Goal: Task Accomplishment & Management: Manage account settings

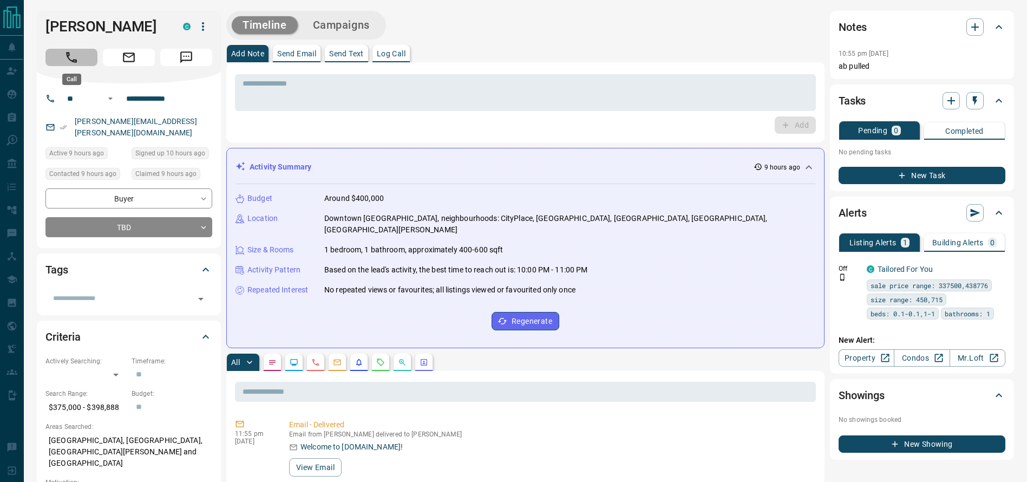
click at [66, 58] on icon "Call" at bounding box center [71, 57] width 14 height 14
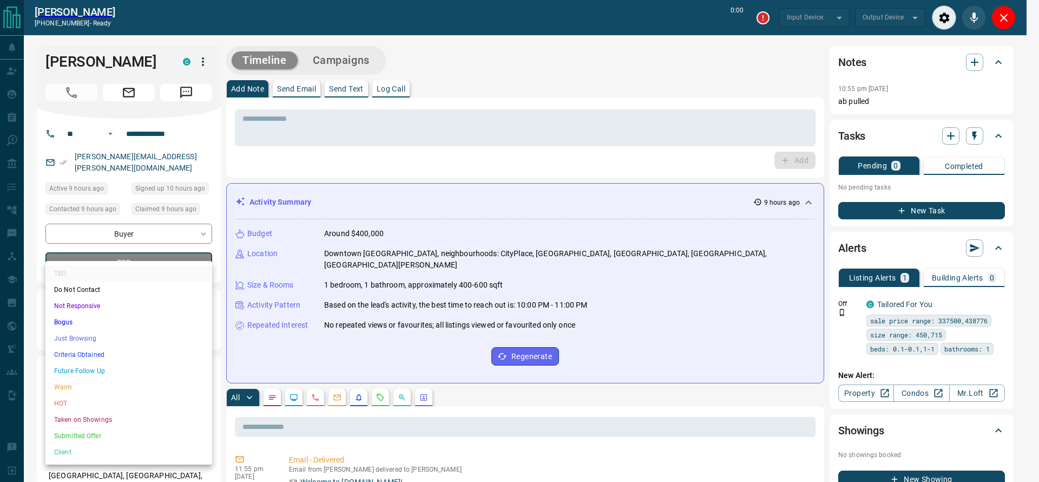
type input "*******"
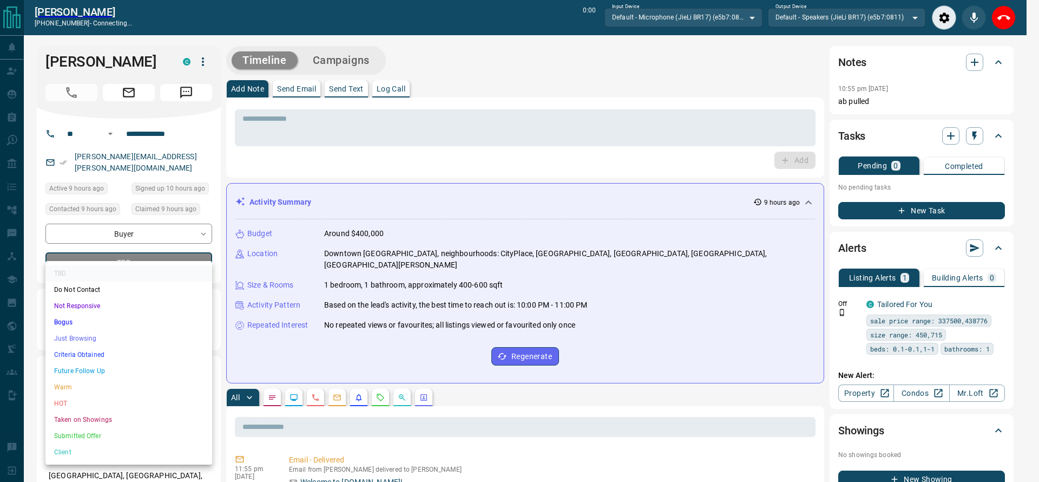
click at [83, 347] on ul "TBD Do Not Contact Not Responsive Bogus Just Browsing Criteria Obtained Future …" at bounding box center [128, 363] width 167 height 204
click at [83, 347] on li "Criteria Obtained" at bounding box center [128, 354] width 167 height 16
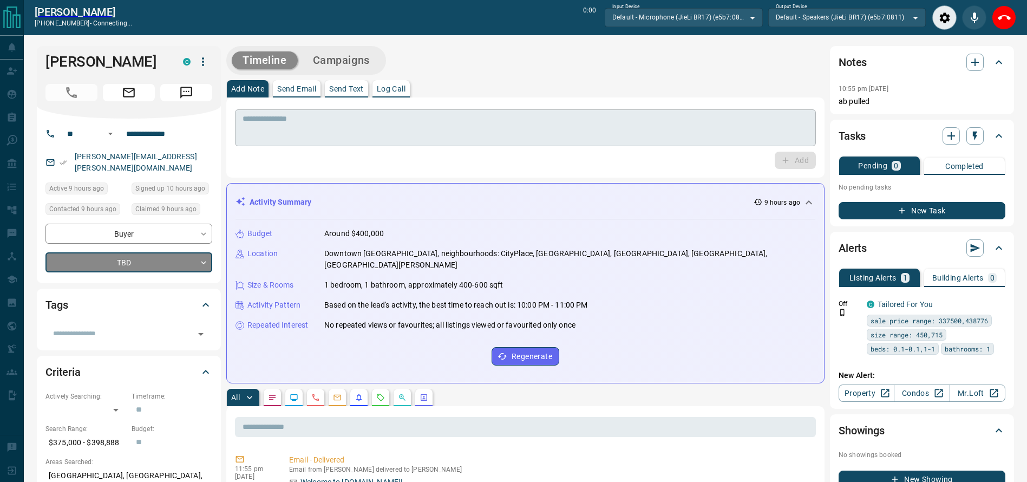
type input "*"
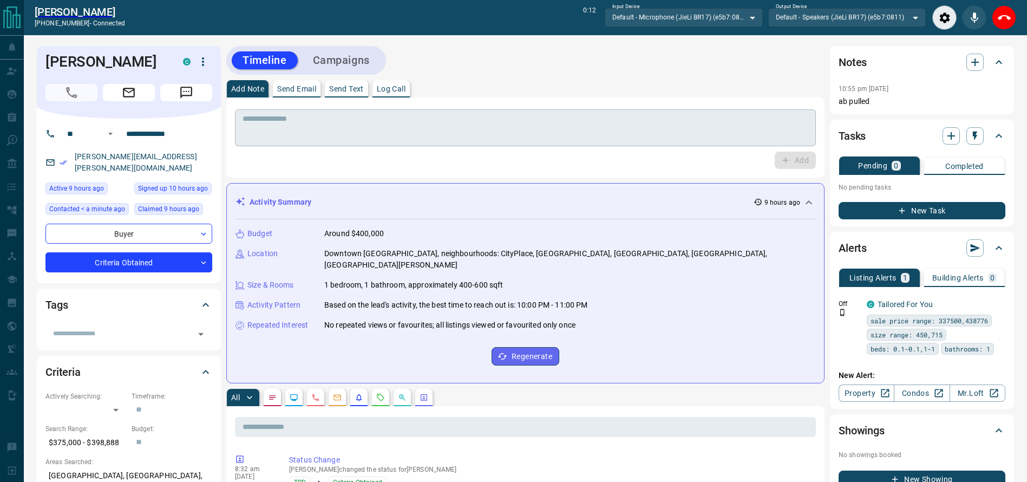
click at [309, 122] on textarea at bounding box center [526, 128] width 566 height 28
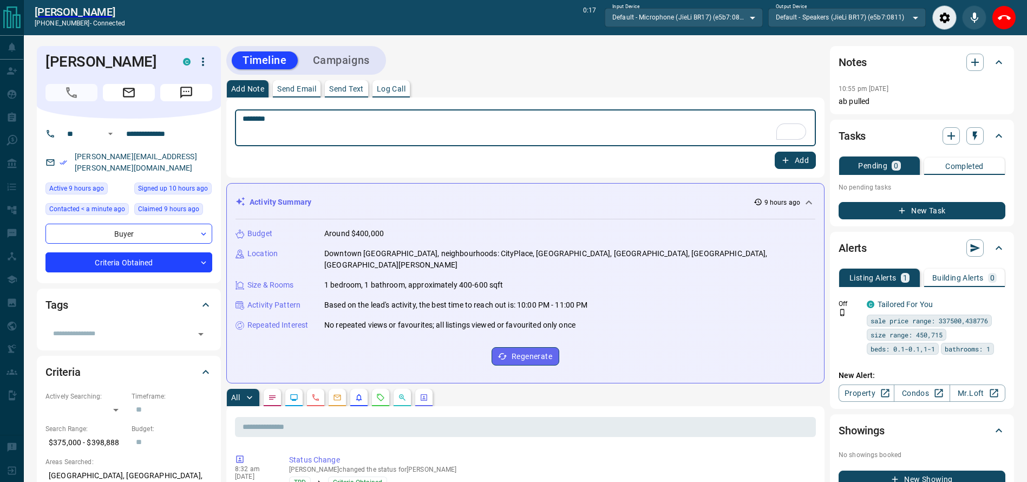
drag, startPoint x: 1012, startPoint y: 8, endPoint x: 962, endPoint y: 30, distance: 55.0
click at [1011, 8] on button "End Call" at bounding box center [1004, 17] width 24 height 24
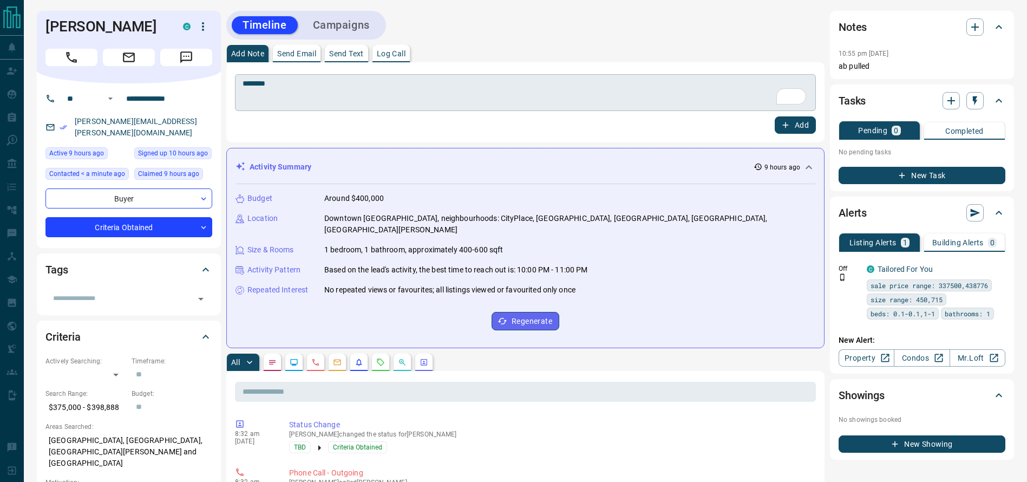
drag, startPoint x: 524, startPoint y: 79, endPoint x: 515, endPoint y: 82, distance: 9.8
click at [515, 82] on textarea "********" at bounding box center [526, 93] width 566 height 28
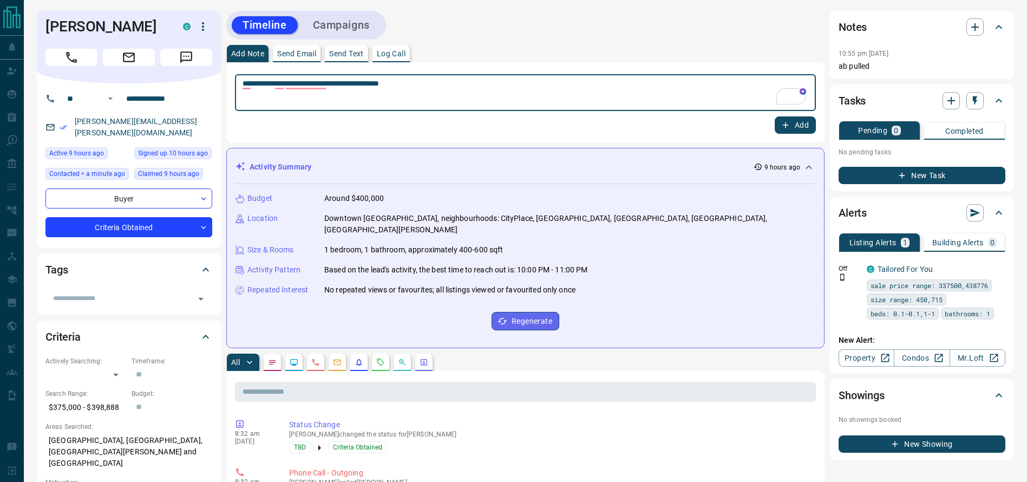
type textarea "**********"
click at [815, 123] on button "Add" at bounding box center [795, 124] width 41 height 17
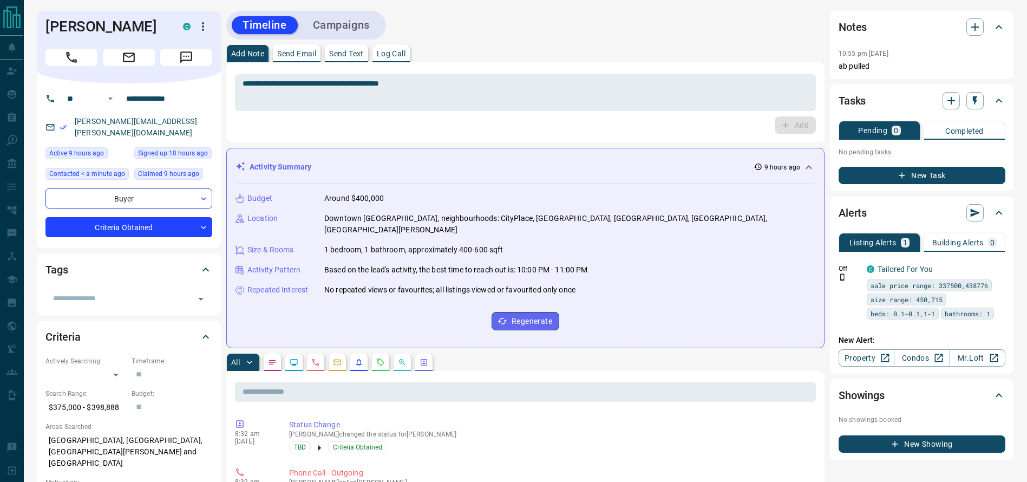
click at [350, 17] on button "Campaigns" at bounding box center [341, 25] width 78 height 18
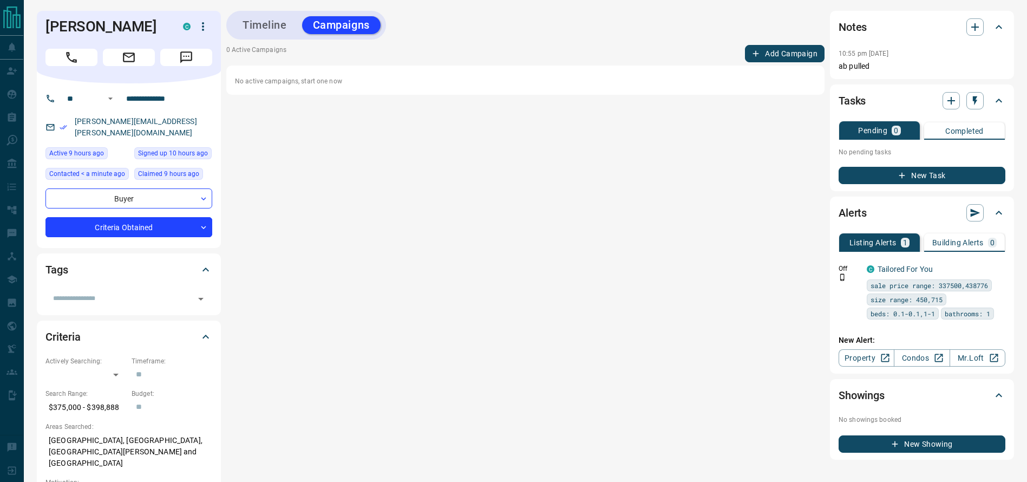
click at [798, 54] on button "Add Campaign" at bounding box center [785, 53] width 80 height 17
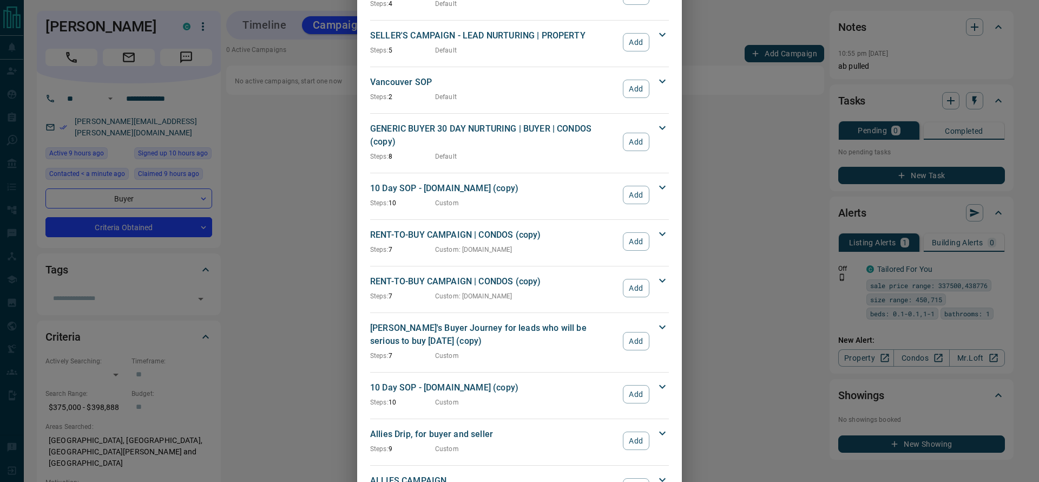
scroll to position [1117, 0]
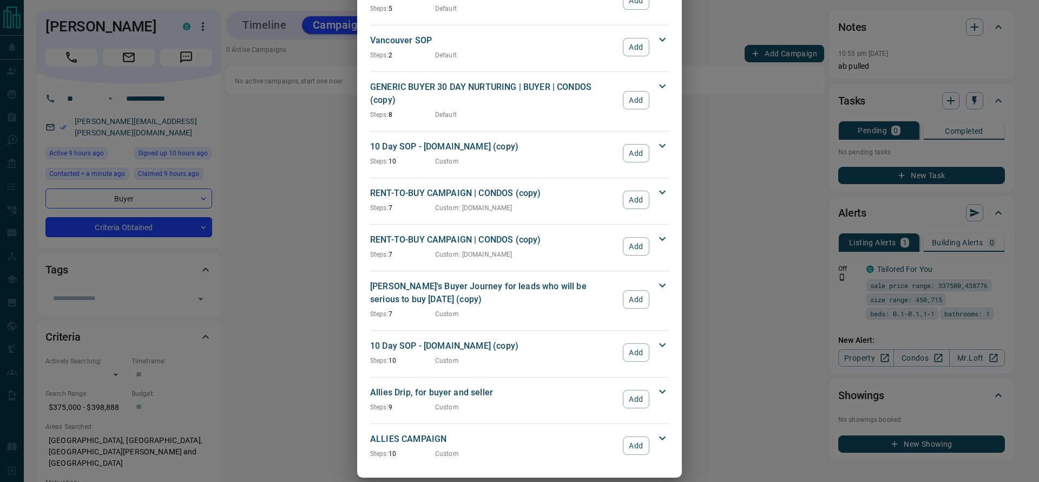
click at [637, 433] on div "ALLIES CAMPAIGN Steps: 10 Custom Add" at bounding box center [513, 446] width 286 height 26
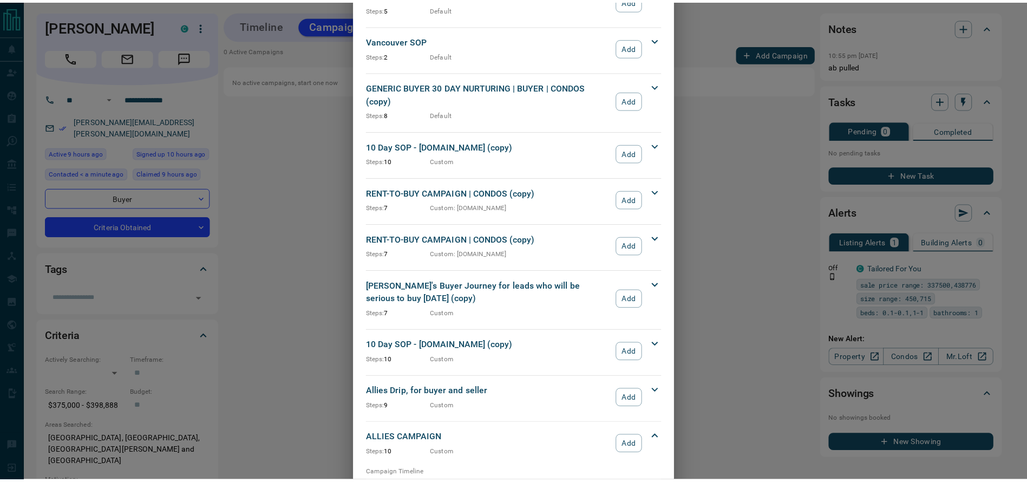
scroll to position [1331, 0]
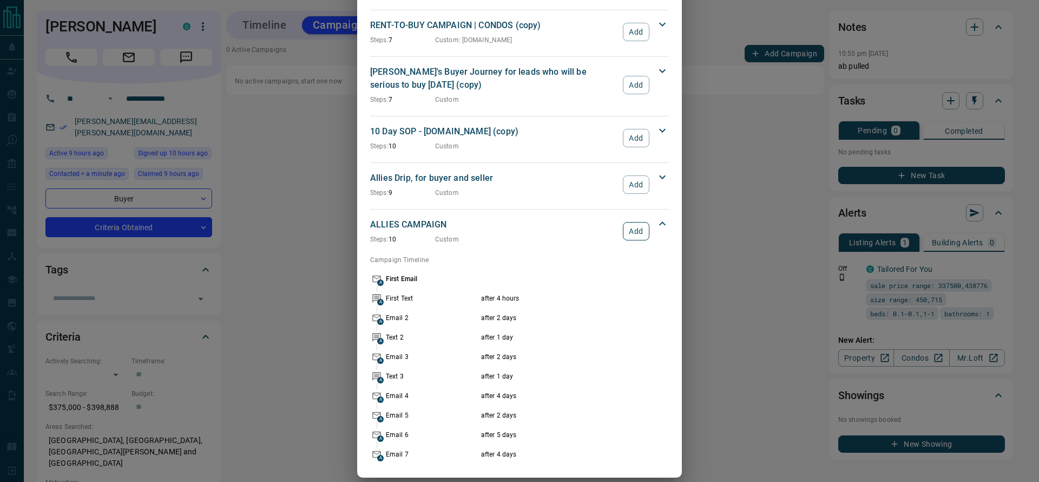
click at [630, 222] on button "Add" at bounding box center [636, 231] width 27 height 18
